Goal: Transaction & Acquisition: Obtain resource

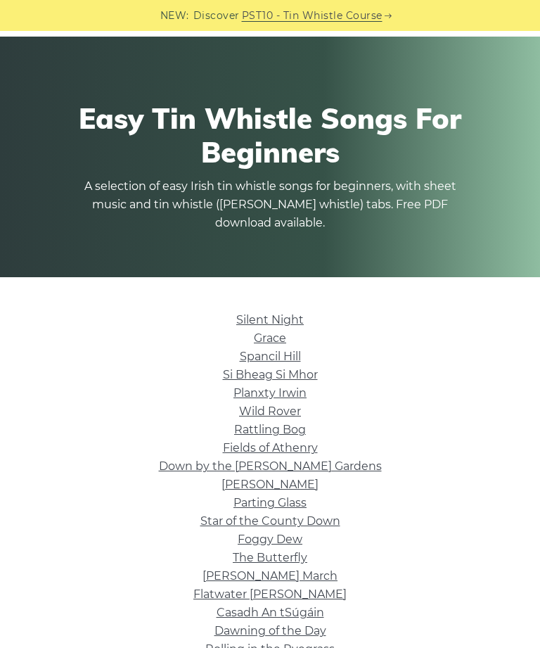
scroll to position [42, 0]
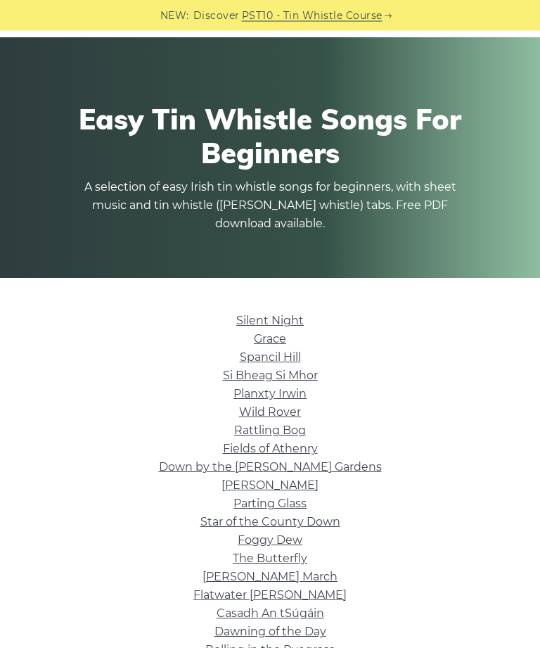
click at [246, 321] on link "Silent Night" at bounding box center [270, 320] width 68 height 13
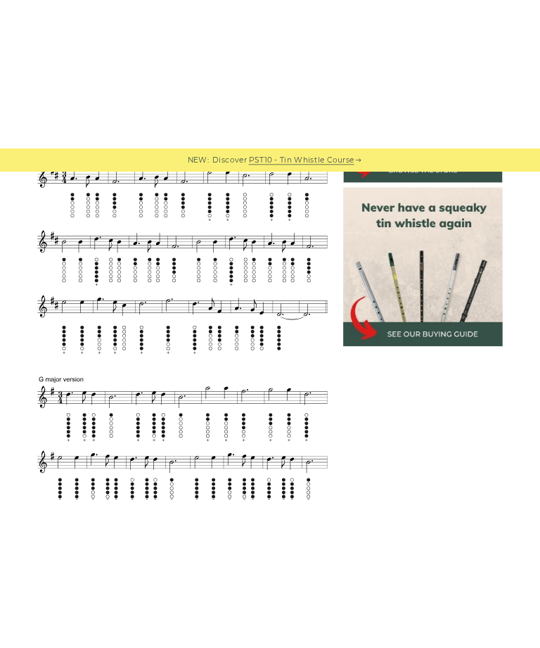
scroll to position [455, 0]
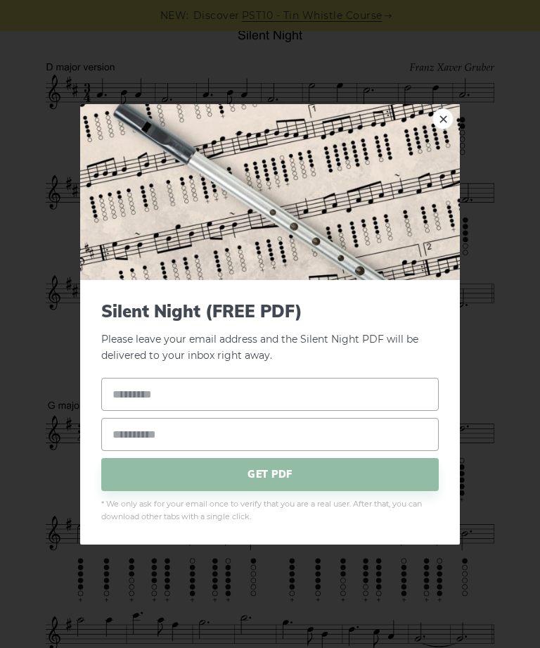
click at [441, 129] on link "×" at bounding box center [443, 118] width 21 height 21
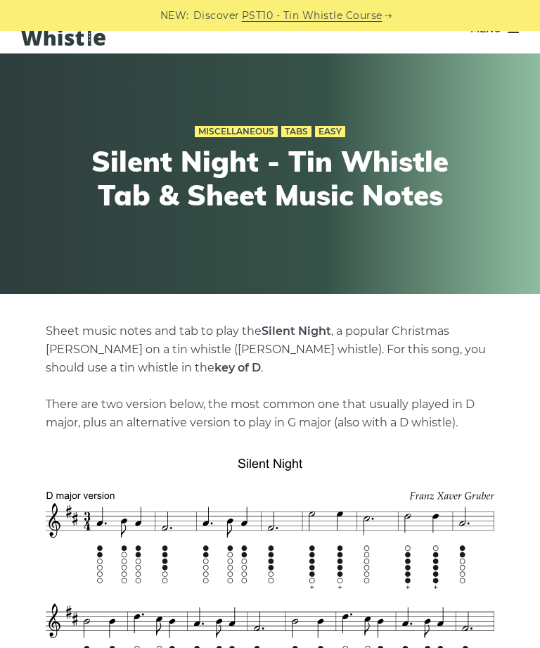
scroll to position [0, 0]
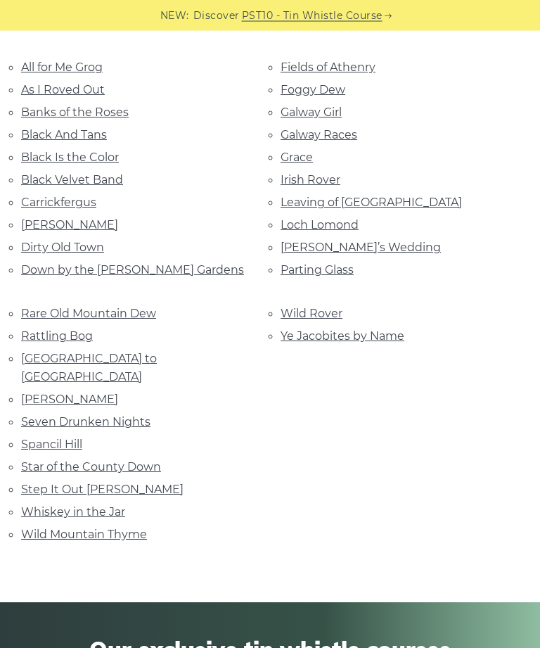
scroll to position [297, 0]
click at [294, 174] on link "Irish Rover" at bounding box center [311, 179] width 60 height 13
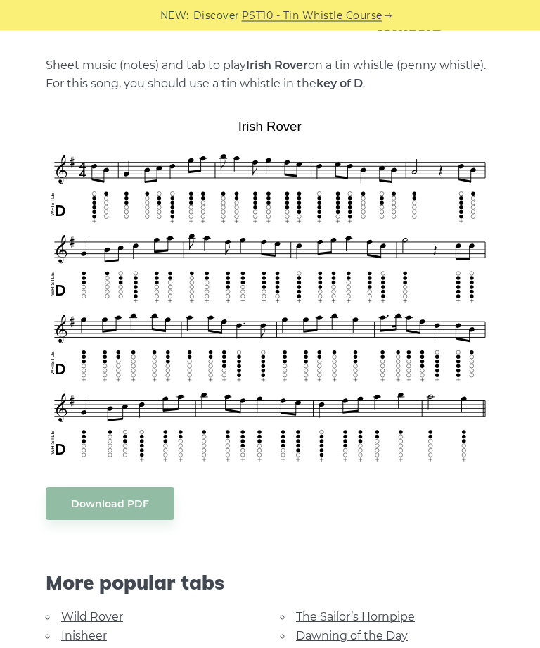
scroll to position [293, 0]
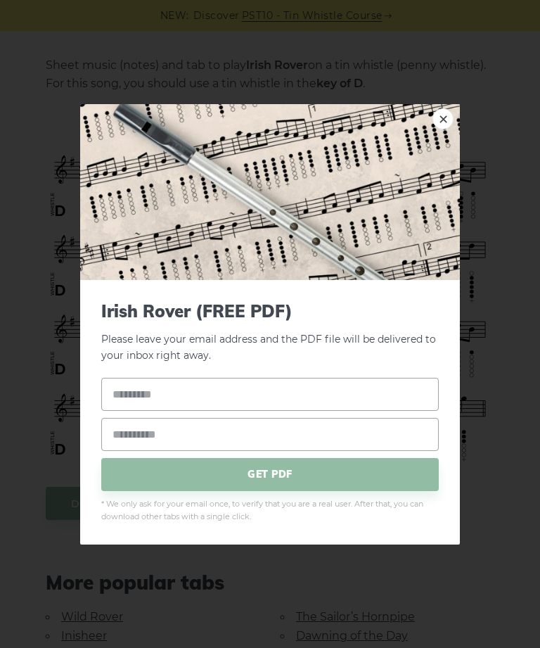
click at [437, 129] on link "×" at bounding box center [443, 118] width 21 height 21
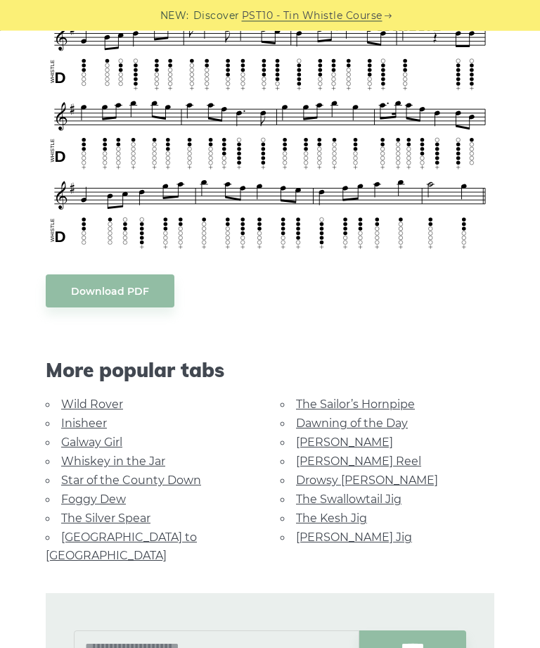
scroll to position [505, 0]
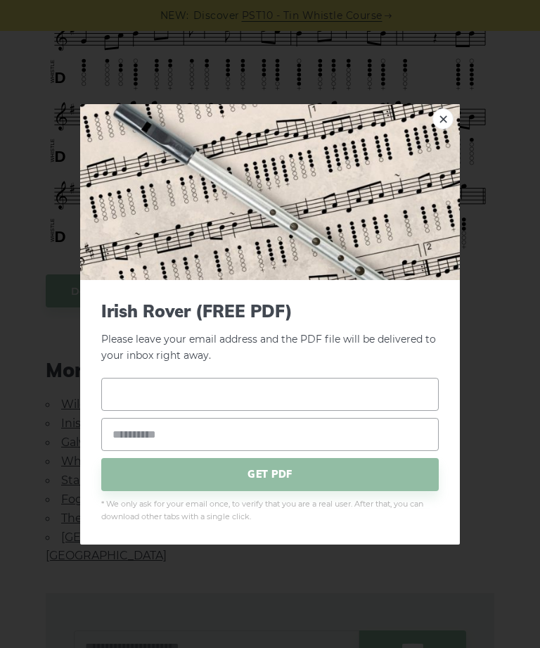
click at [351, 411] on input "text" at bounding box center [270, 394] width 338 height 33
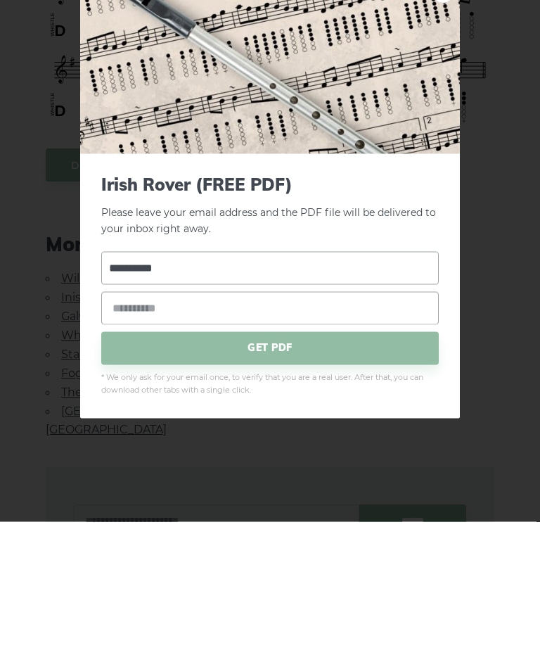
type input "**********"
click at [115, 418] on input "email" at bounding box center [270, 434] width 338 height 33
type input "**********"
click at [397, 458] on span "GET PDF" at bounding box center [270, 474] width 338 height 33
